Goal: Transaction & Acquisition: Purchase product/service

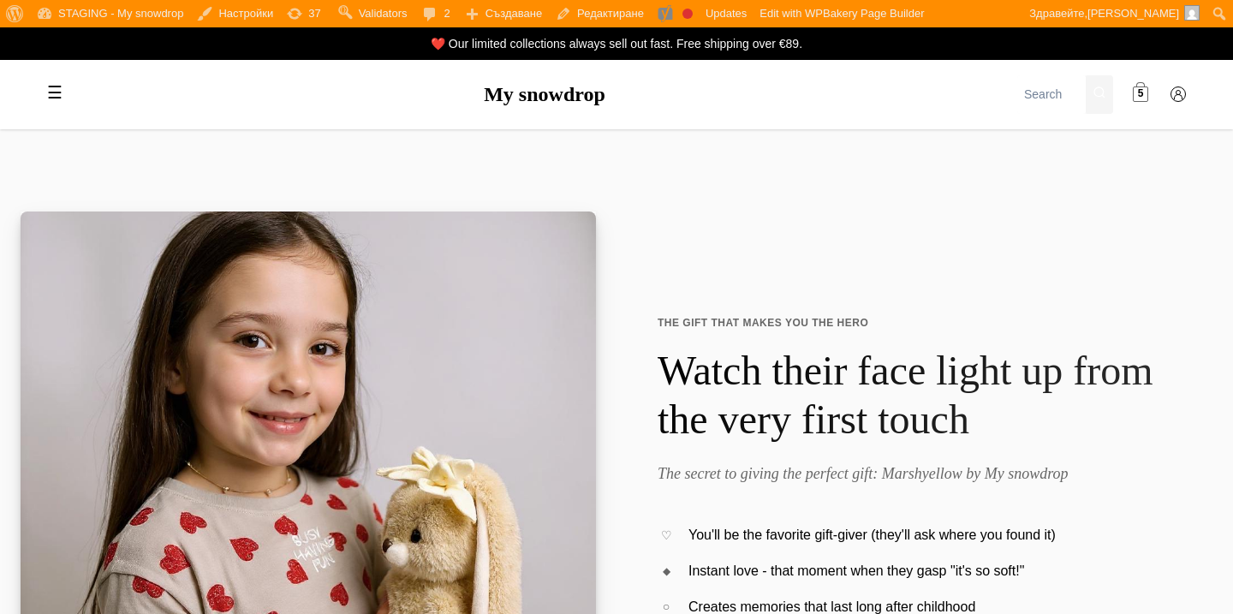
click at [1144, 98] on span at bounding box center [1140, 94] width 15 height 15
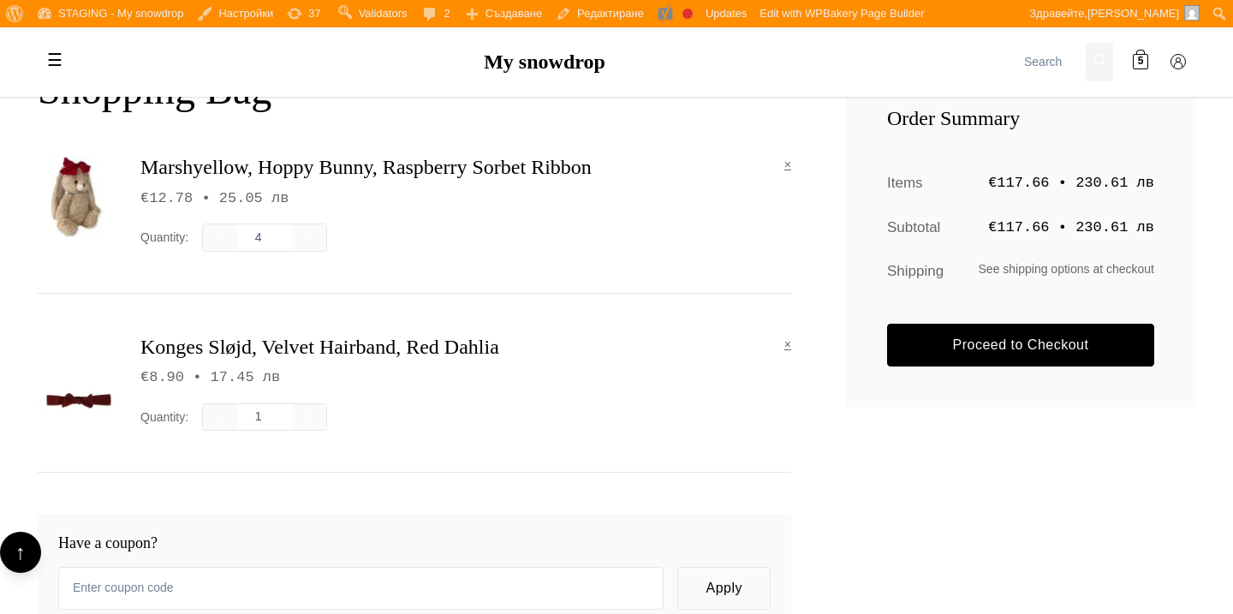
scroll to position [314, 0]
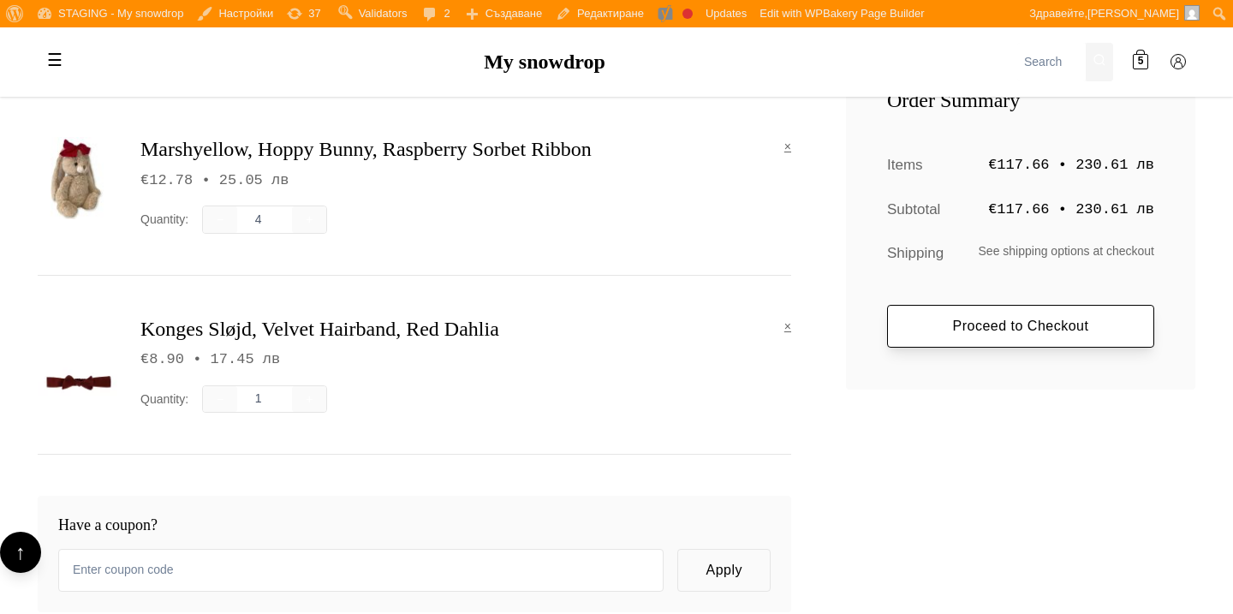
click at [912, 345] on link "Proceed to Checkout" at bounding box center [1020, 326] width 267 height 43
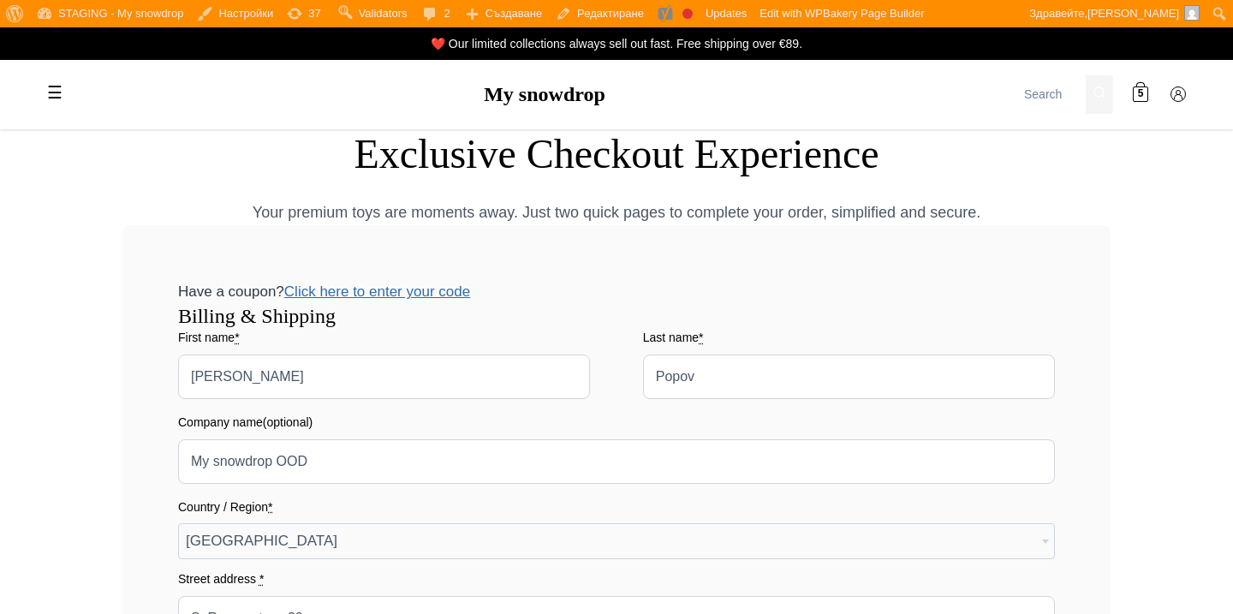
select select "BG-04"
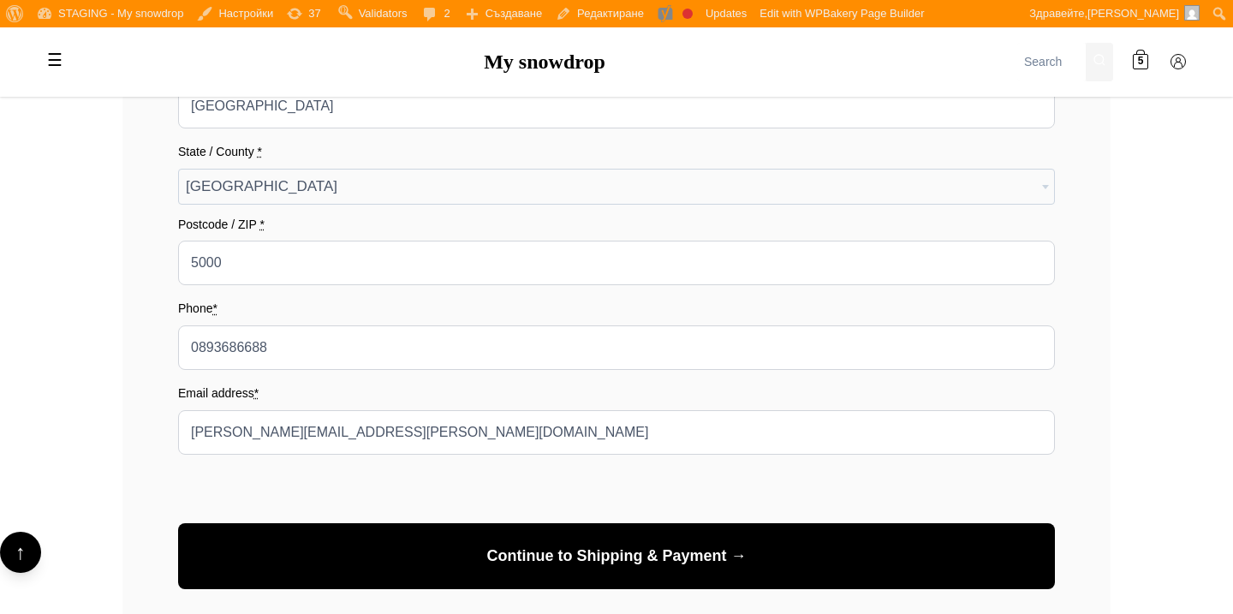
scroll to position [653, 0]
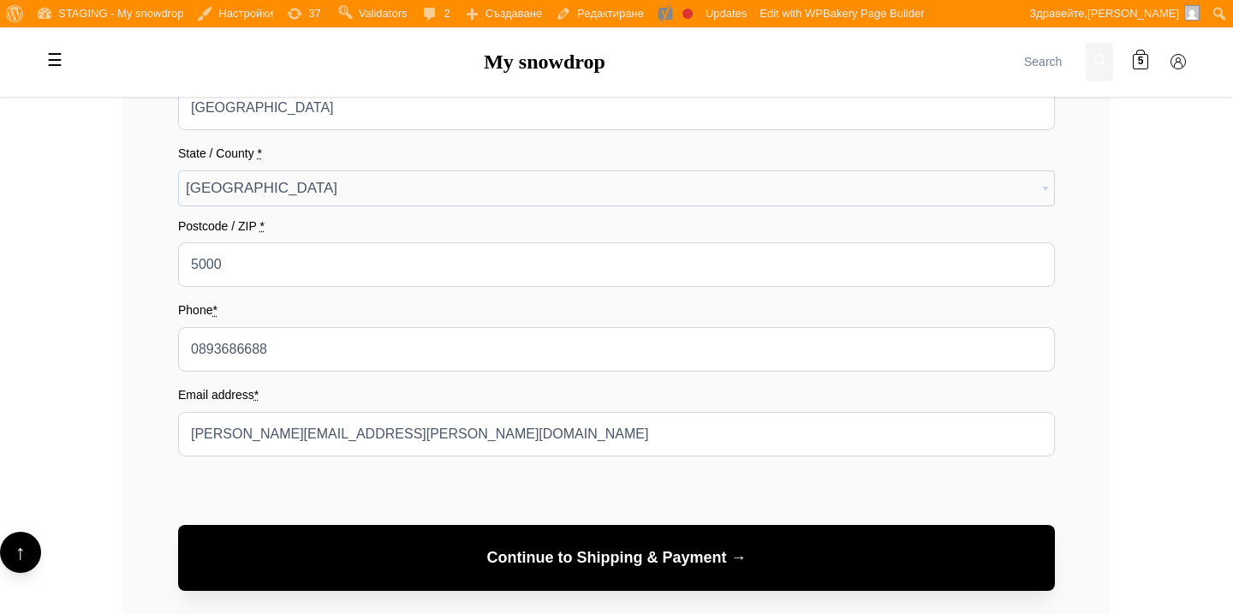
click at [835, 531] on button "Continue to Shipping & Payment →" at bounding box center [616, 558] width 877 height 66
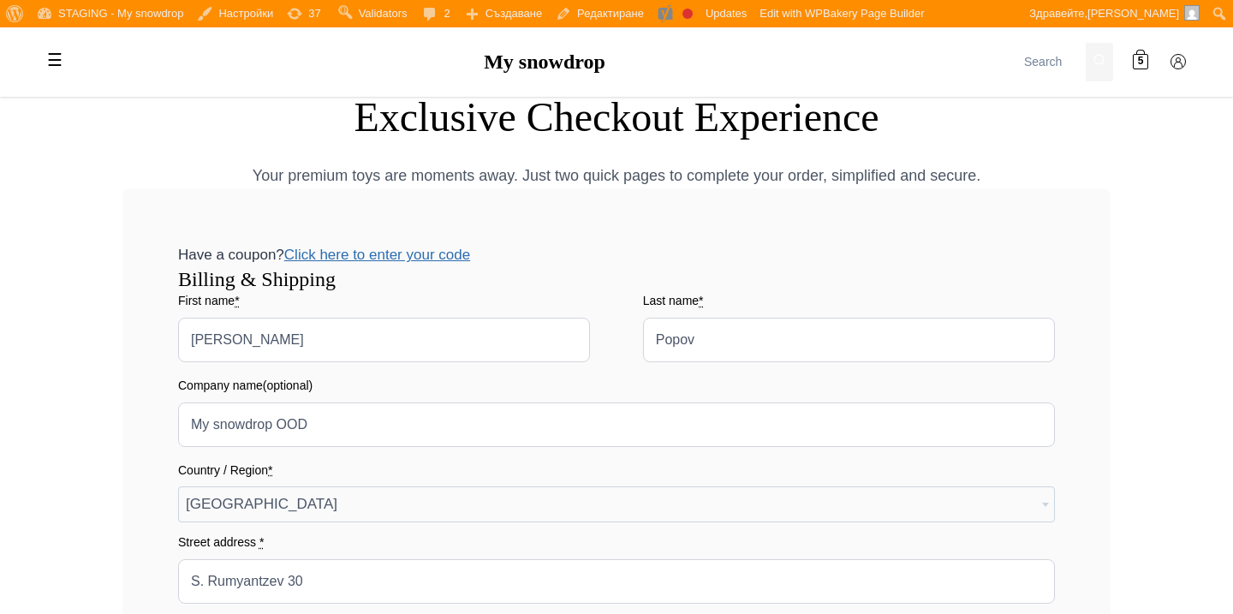
scroll to position [22, 0]
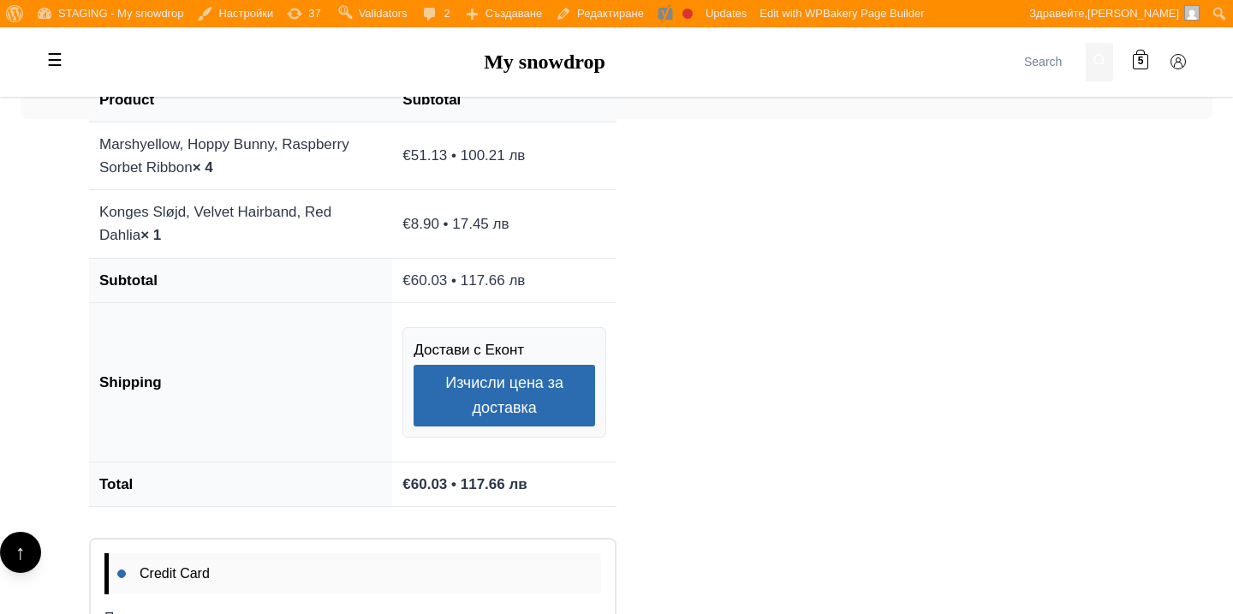
scroll to position [1663, 0]
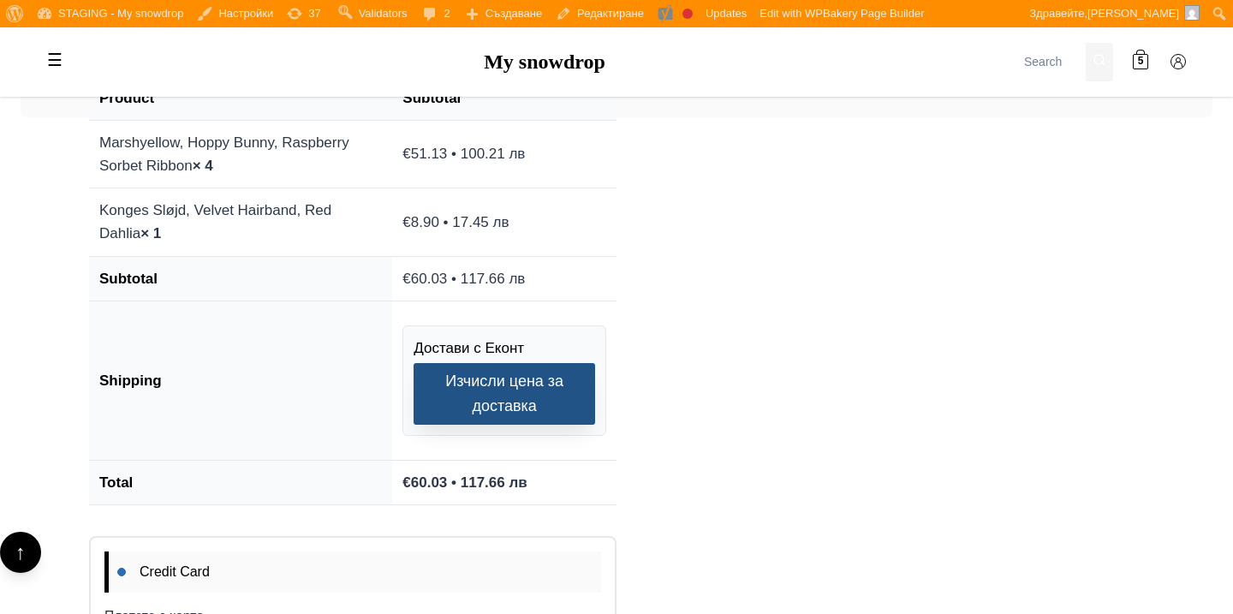
click at [542, 366] on button "Изчисли цена за доставка" at bounding box center [503, 394] width 181 height 62
click at [544, 395] on button "Изчисли цена за доставка" at bounding box center [503, 394] width 181 height 62
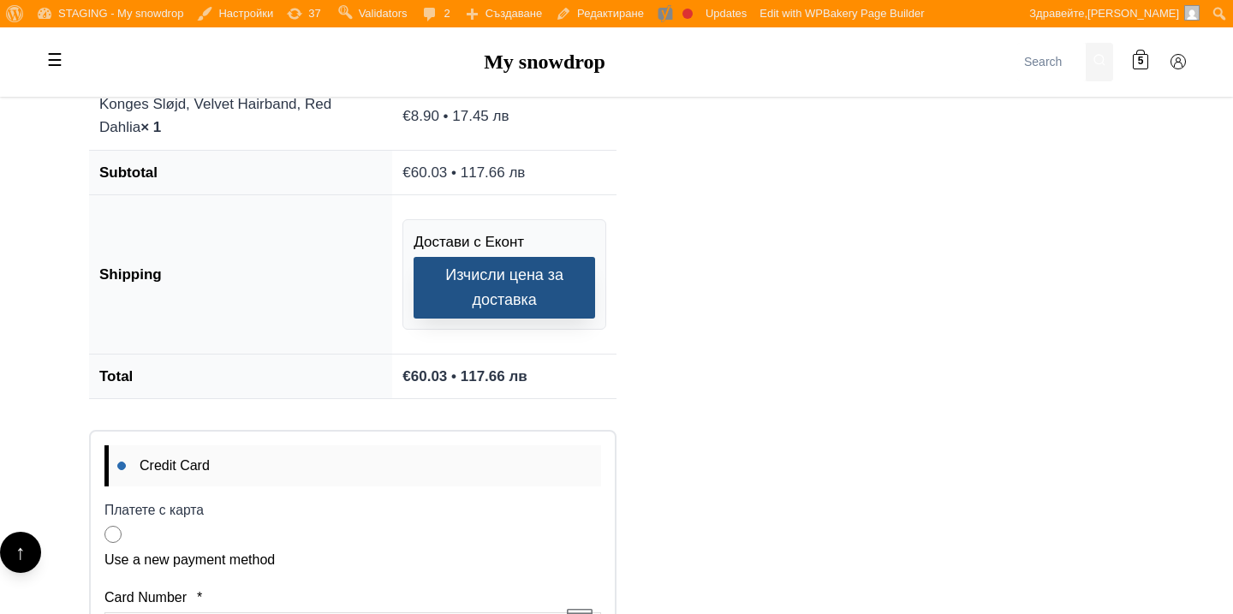
scroll to position [1794, 0]
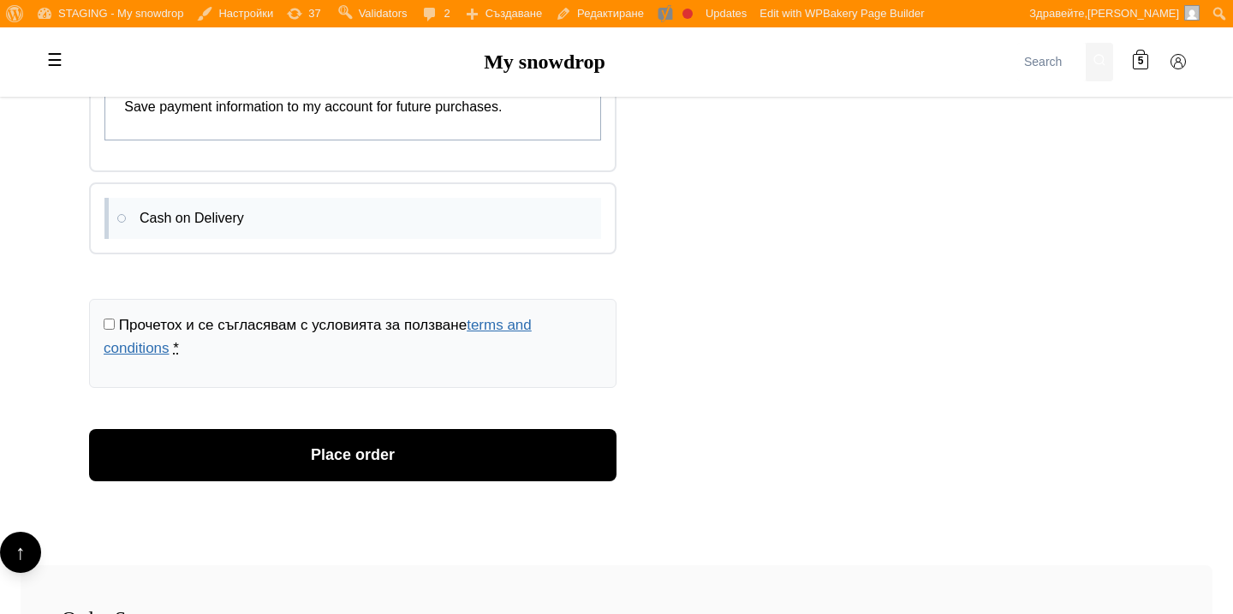
scroll to position [2413, 0]
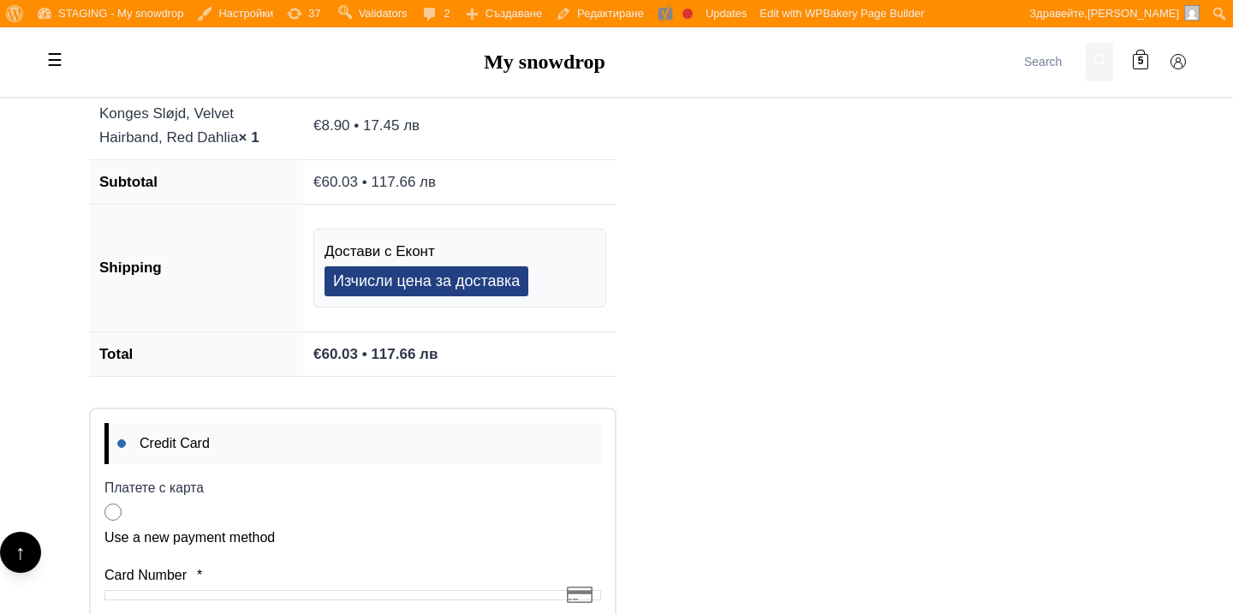
scroll to position [1823, 0]
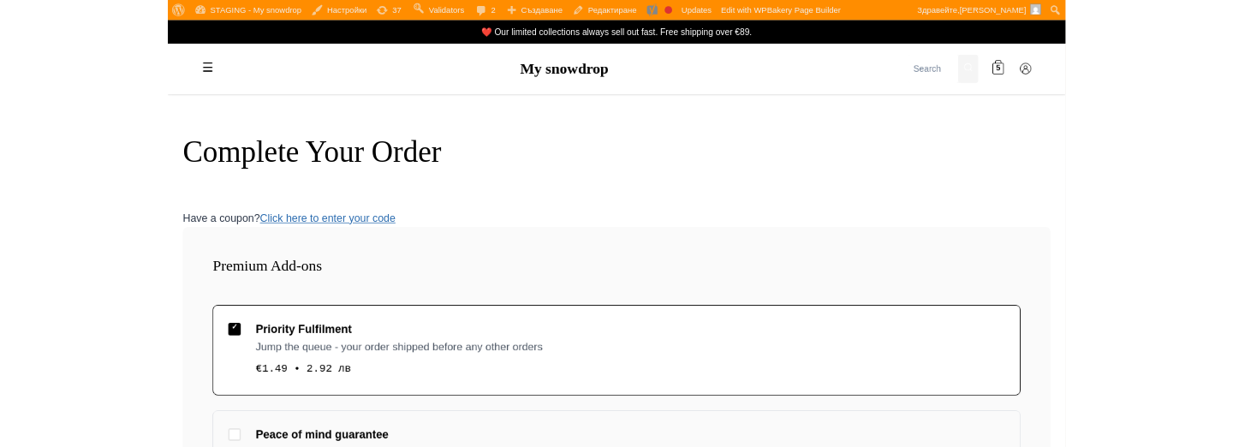
scroll to position [1823, 0]
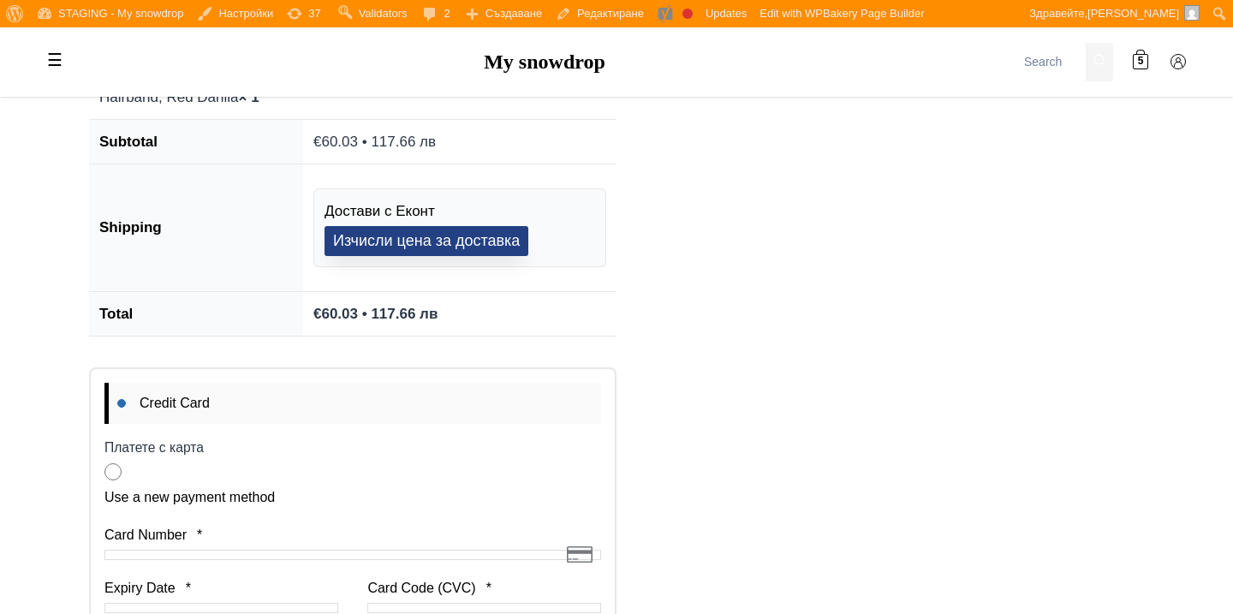
click at [351, 232] on button "Изчисли цена за доставка" at bounding box center [426, 241] width 204 height 30
click at [380, 251] on button "Изчисли цена за доставка" at bounding box center [426, 241] width 204 height 30
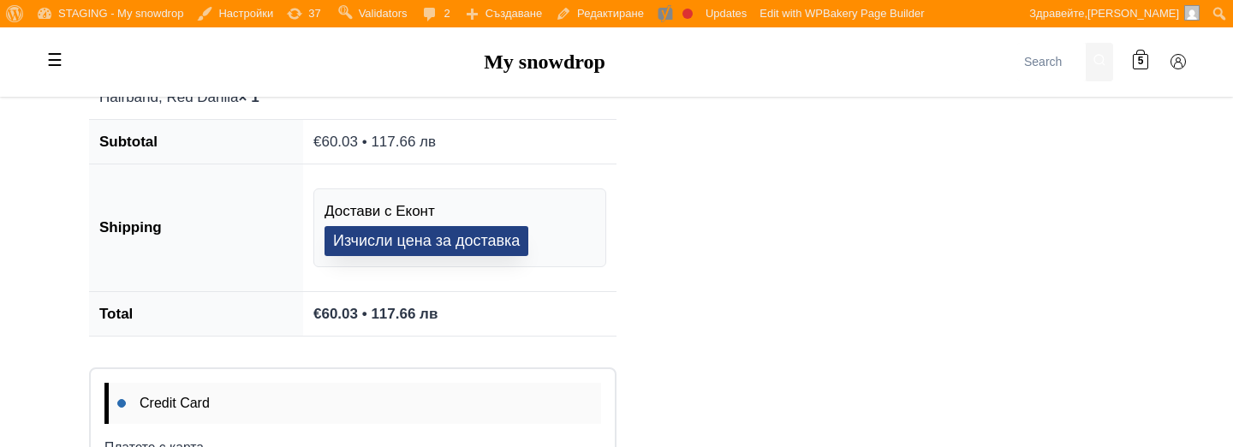
click at [371, 238] on button "Изчисли цена за доставка" at bounding box center [426, 241] width 204 height 30
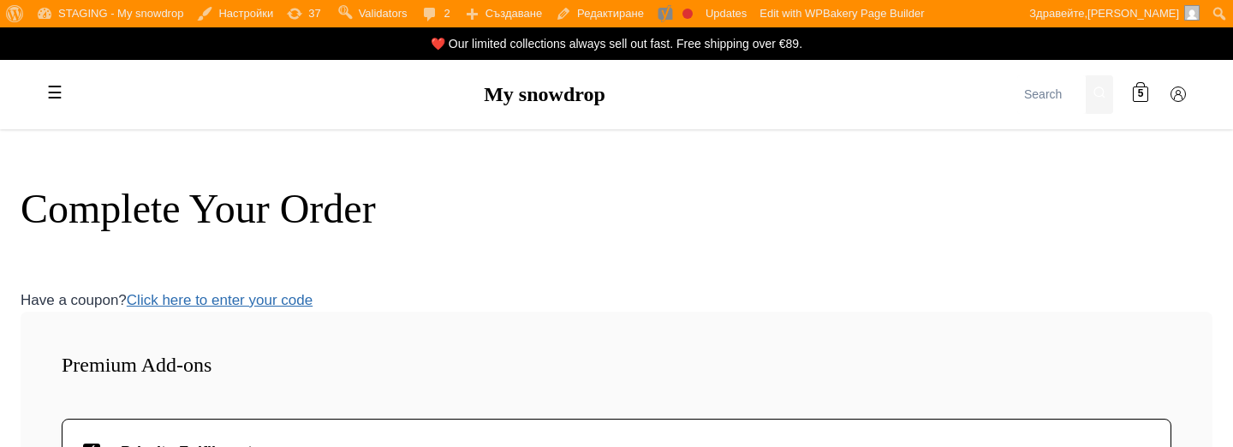
scroll to position [1823, 0]
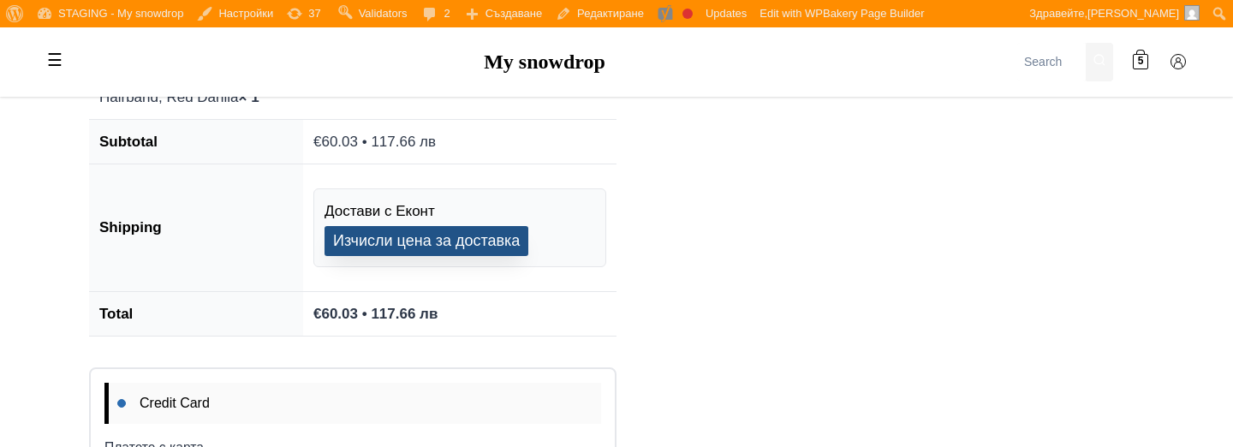
click at [371, 238] on button "Изчисли цена за доставка" at bounding box center [426, 241] width 204 height 30
click at [453, 246] on button "Изчисли цена за доставка" at bounding box center [426, 241] width 204 height 30
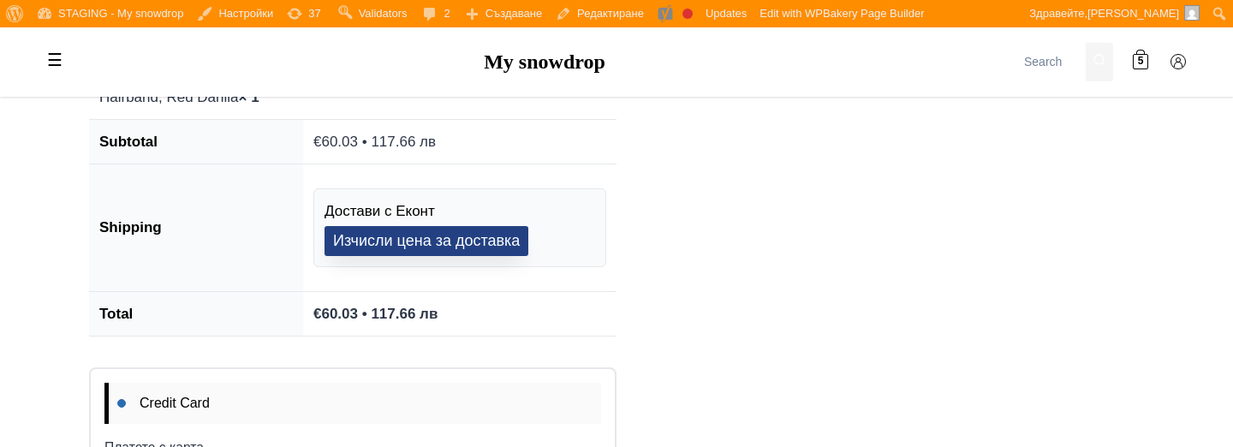
click at [453, 246] on button "Изчисли цена за доставка" at bounding box center [426, 241] width 204 height 30
click at [368, 242] on button "Изчисли цена за доставка" at bounding box center [426, 241] width 204 height 30
click at [369, 243] on button "Изчисли цена за доставка" at bounding box center [426, 241] width 204 height 30
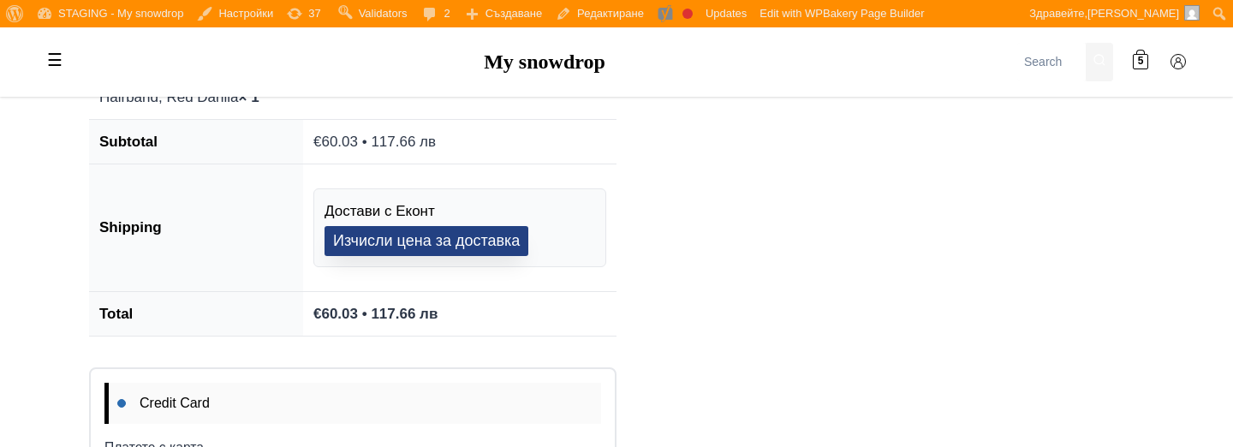
click at [369, 243] on button "Изчисли цена за доставка" at bounding box center [426, 241] width 204 height 30
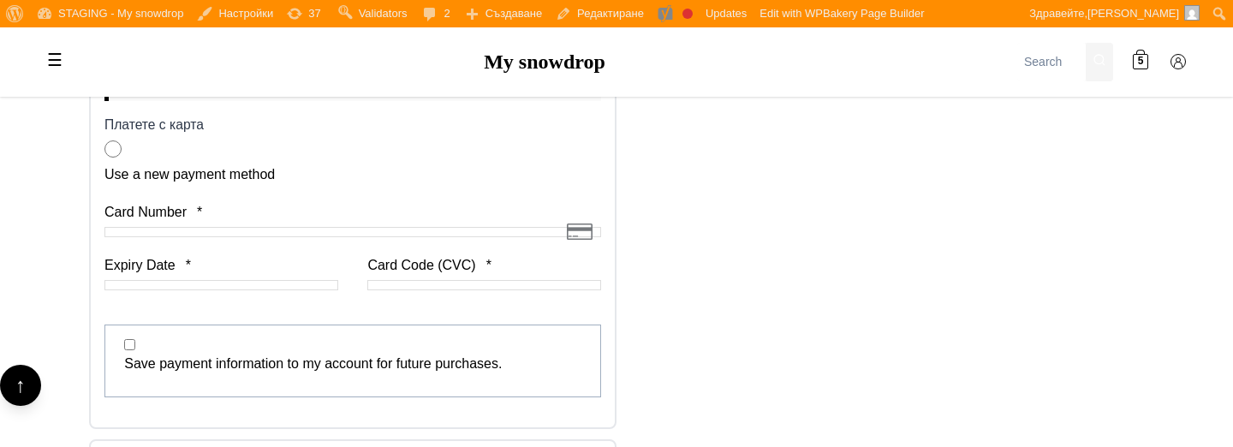
scroll to position [2488, 0]
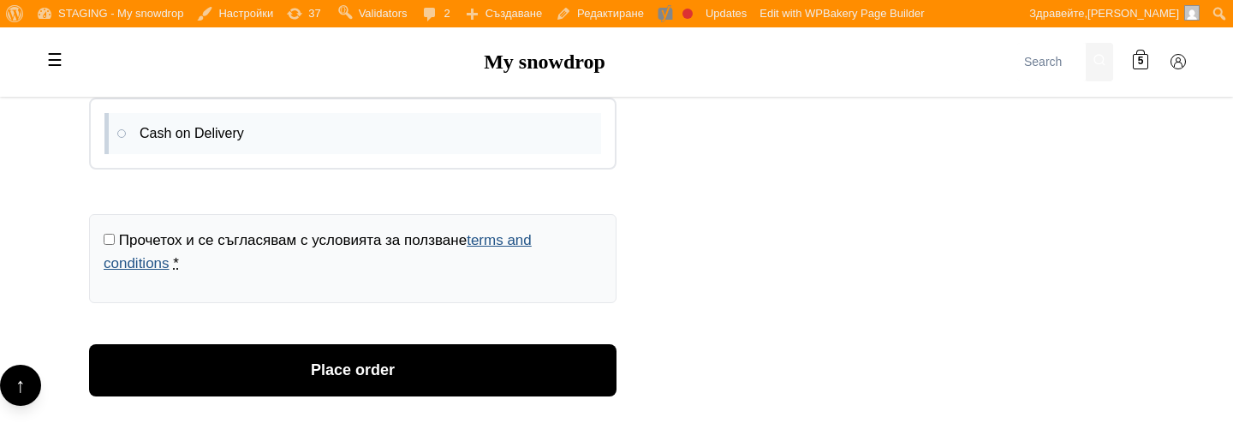
click at [498, 240] on link "terms and conditions" at bounding box center [318, 251] width 428 height 39
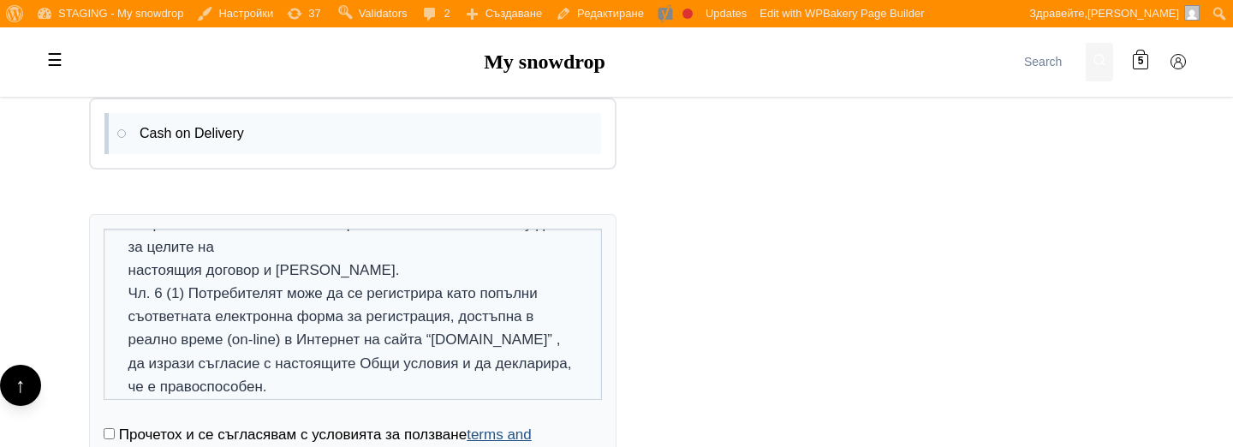
scroll to position [1964, 0]
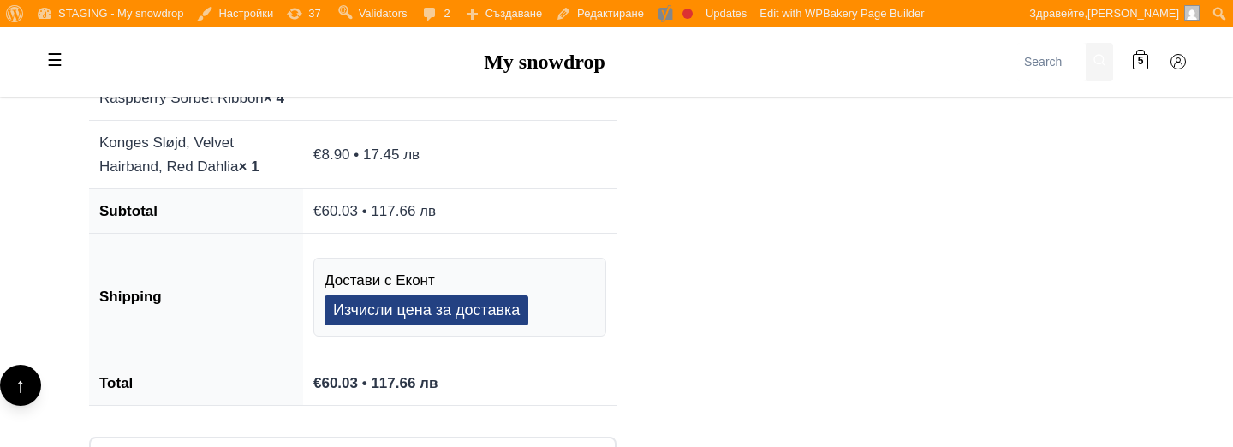
scroll to position [1758, 0]
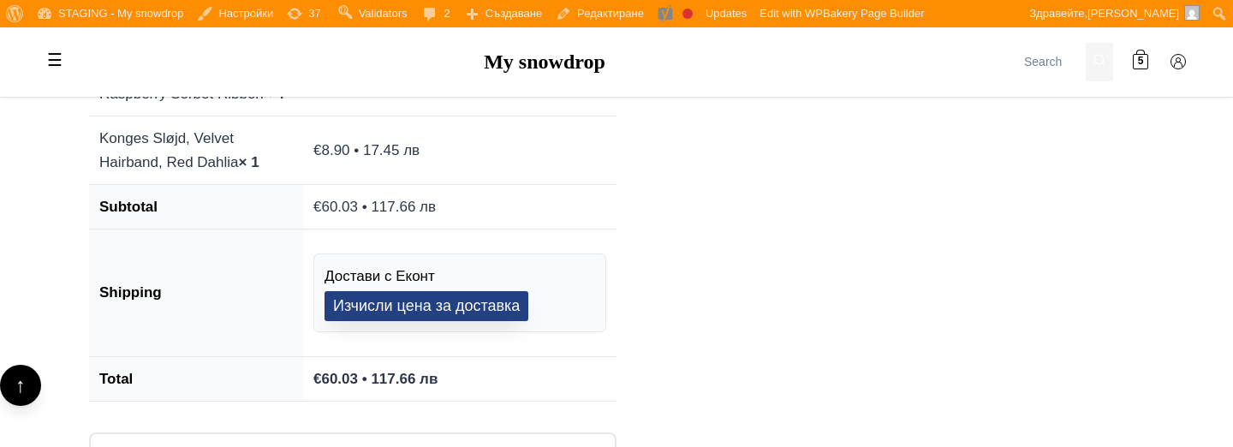
click at [407, 308] on button "Изчисли цена за доставка" at bounding box center [426, 306] width 204 height 30
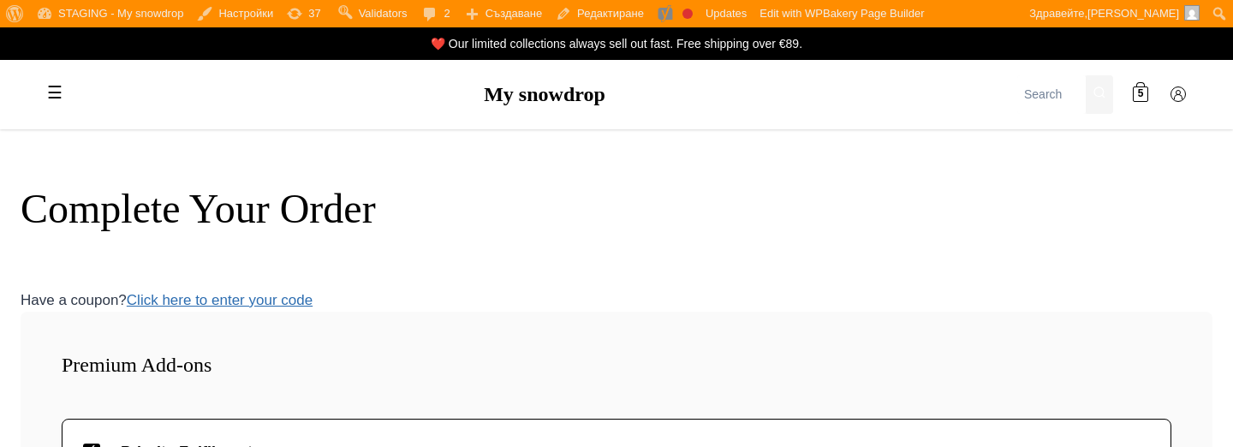
scroll to position [1816, 0]
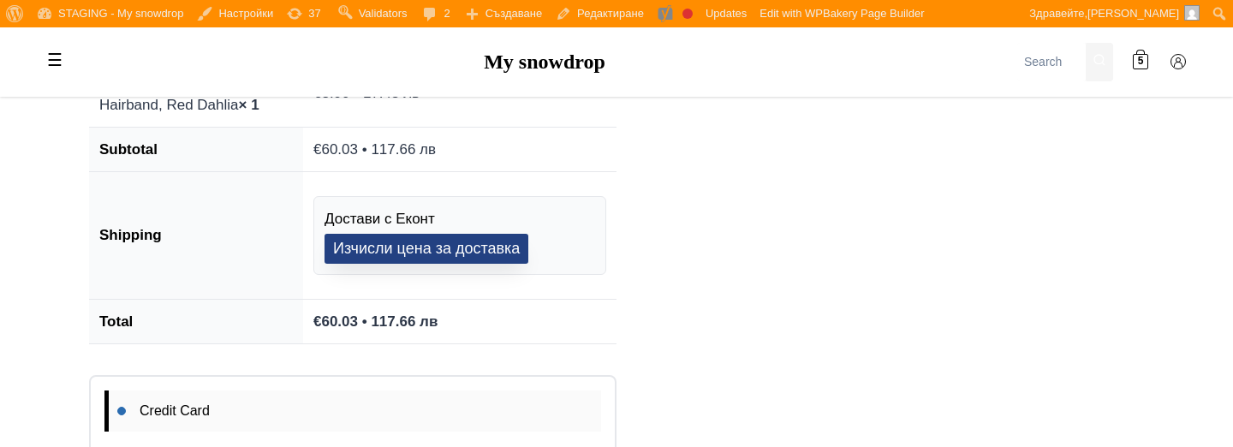
click at [501, 256] on button "Изчисли цена за доставка" at bounding box center [426, 249] width 204 height 30
